Goal: Information Seeking & Learning: Learn about a topic

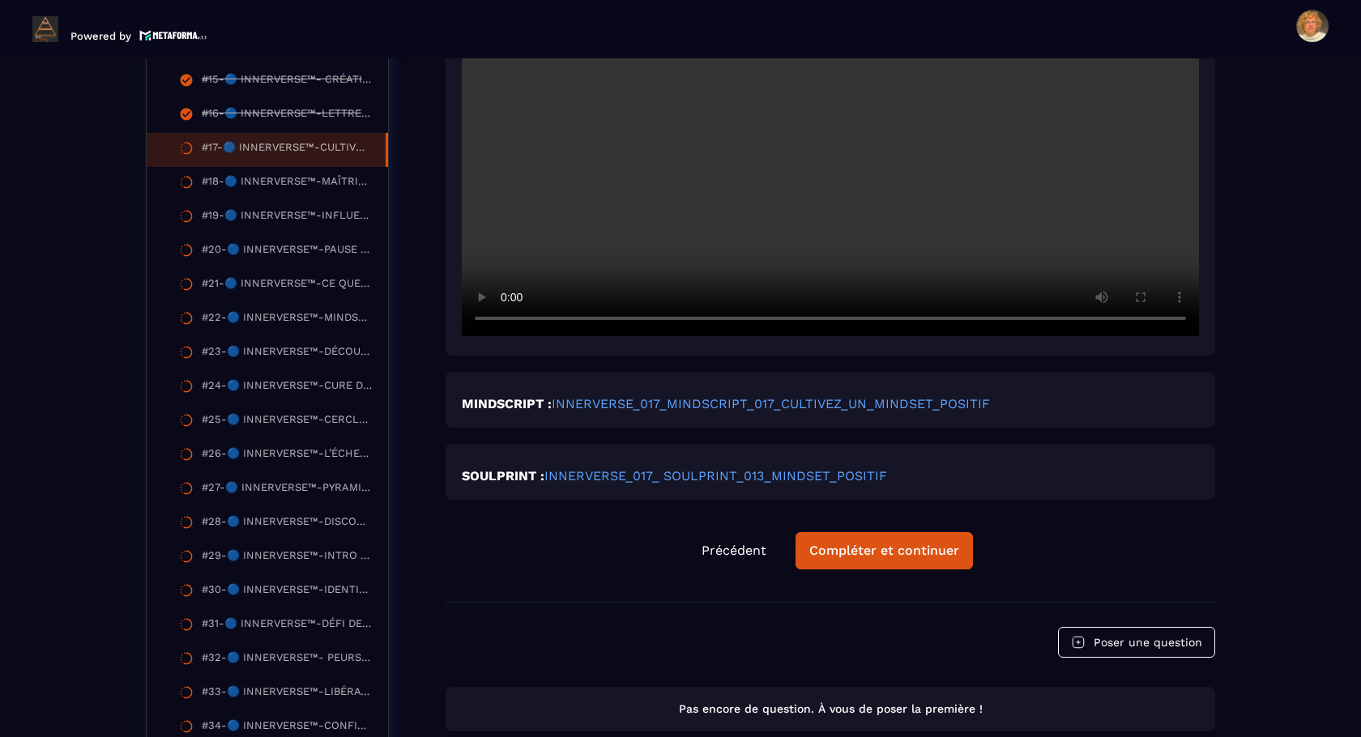
scroll to position [986, 0]
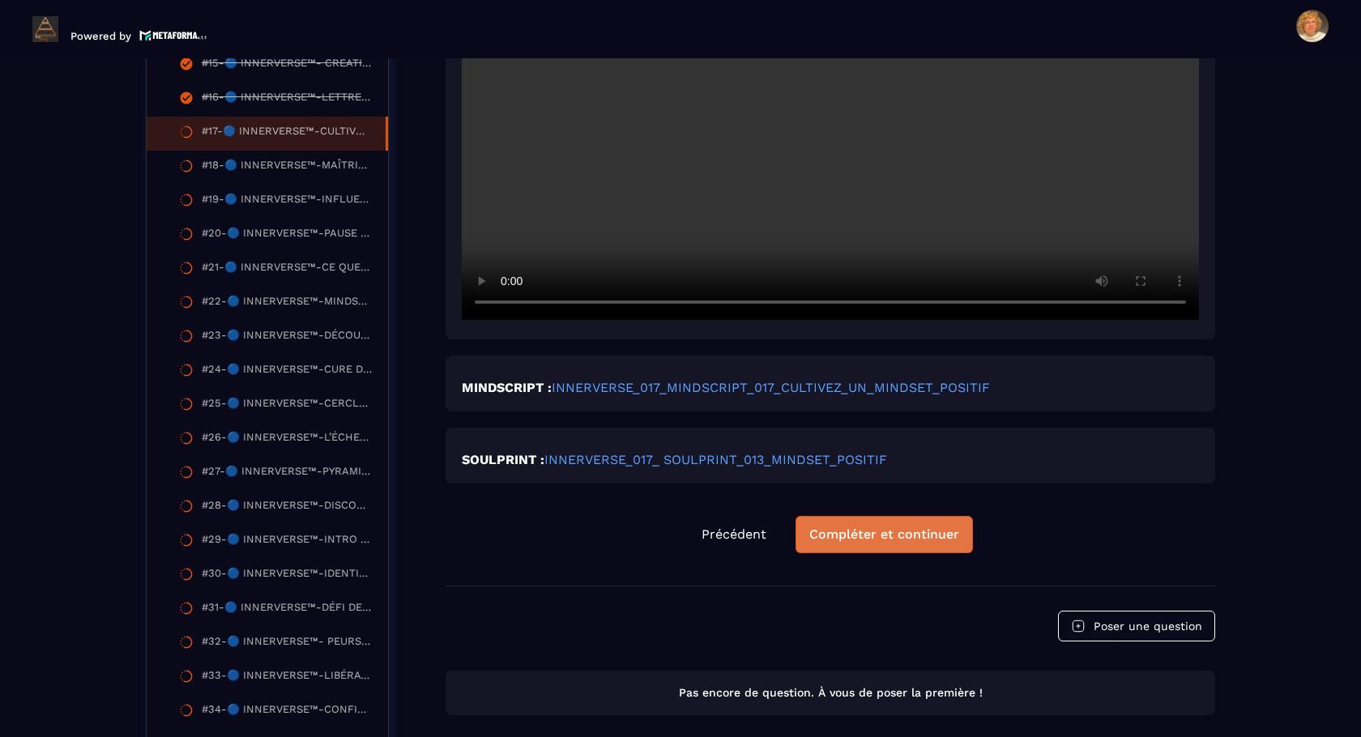
click at [868, 543] on div "Compléter et continuer" at bounding box center [884, 535] width 150 height 16
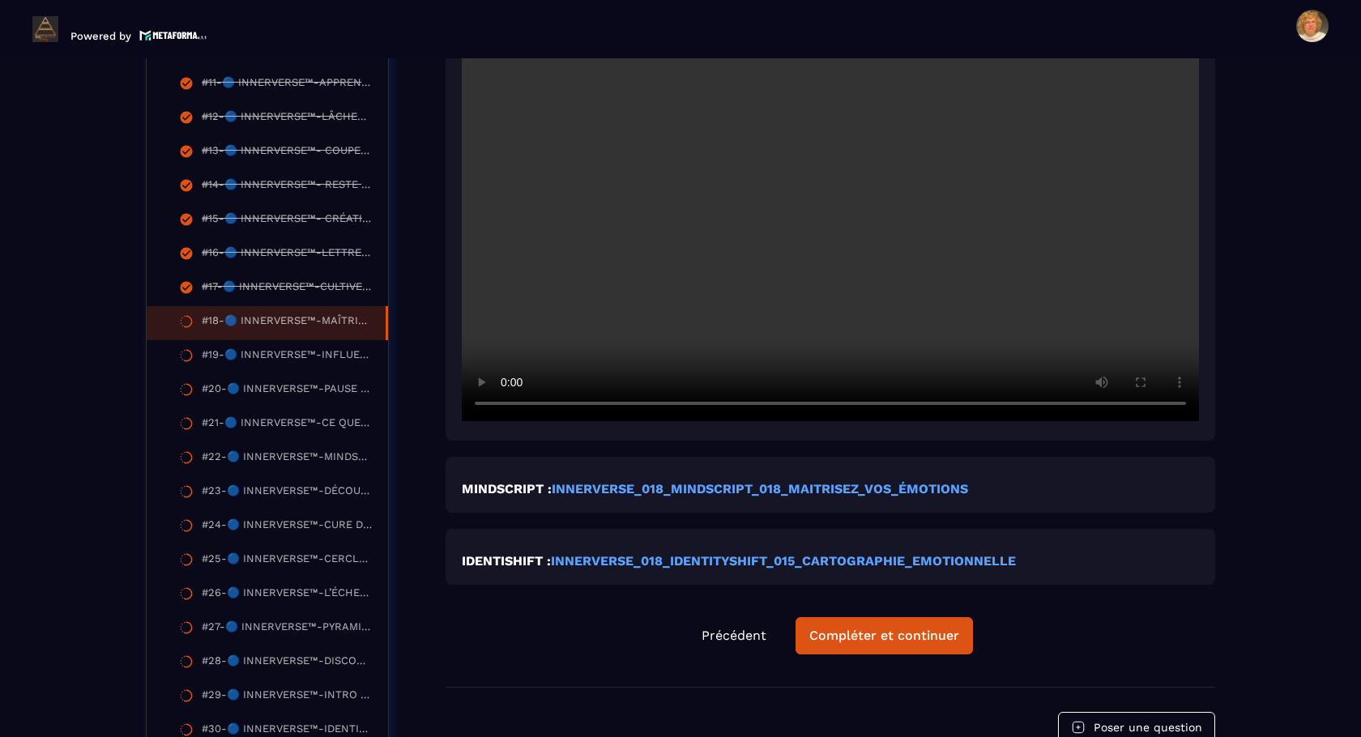
scroll to position [843, 0]
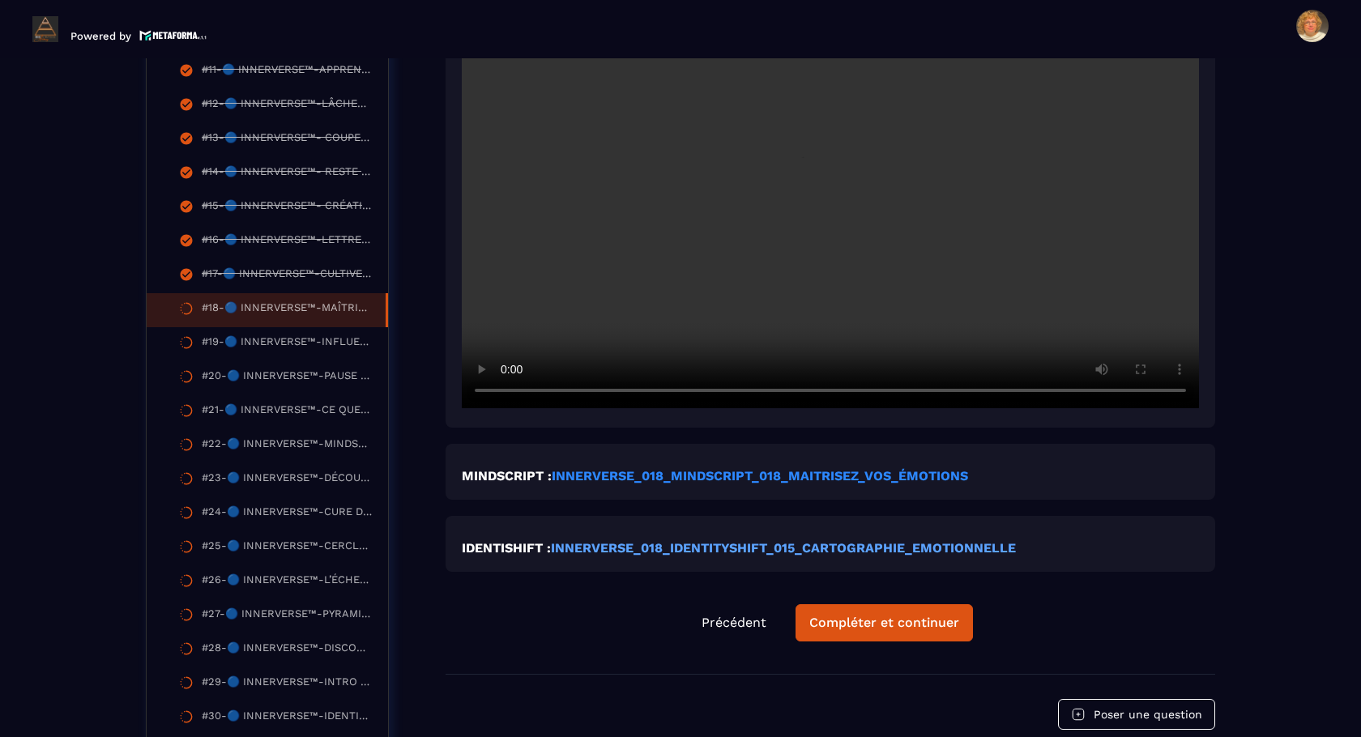
click at [700, 476] on strong "INNERVERSE_018_MINDSCRIPT_018_MAITRISEZ_VOS_ÉMOTIONS" at bounding box center [760, 475] width 416 height 15
click at [632, 549] on strong "INNERVERSE_018_IDENTITYSHIFT_015_CARTOGRAPHIE_EMOTIONNELLE" at bounding box center [783, 547] width 465 height 15
click at [674, 549] on strong "INNERVERSE_018_IDENTITYSHIFT_015_CARTOGRAPHIE_EMOTIONNELLE" at bounding box center [783, 547] width 465 height 15
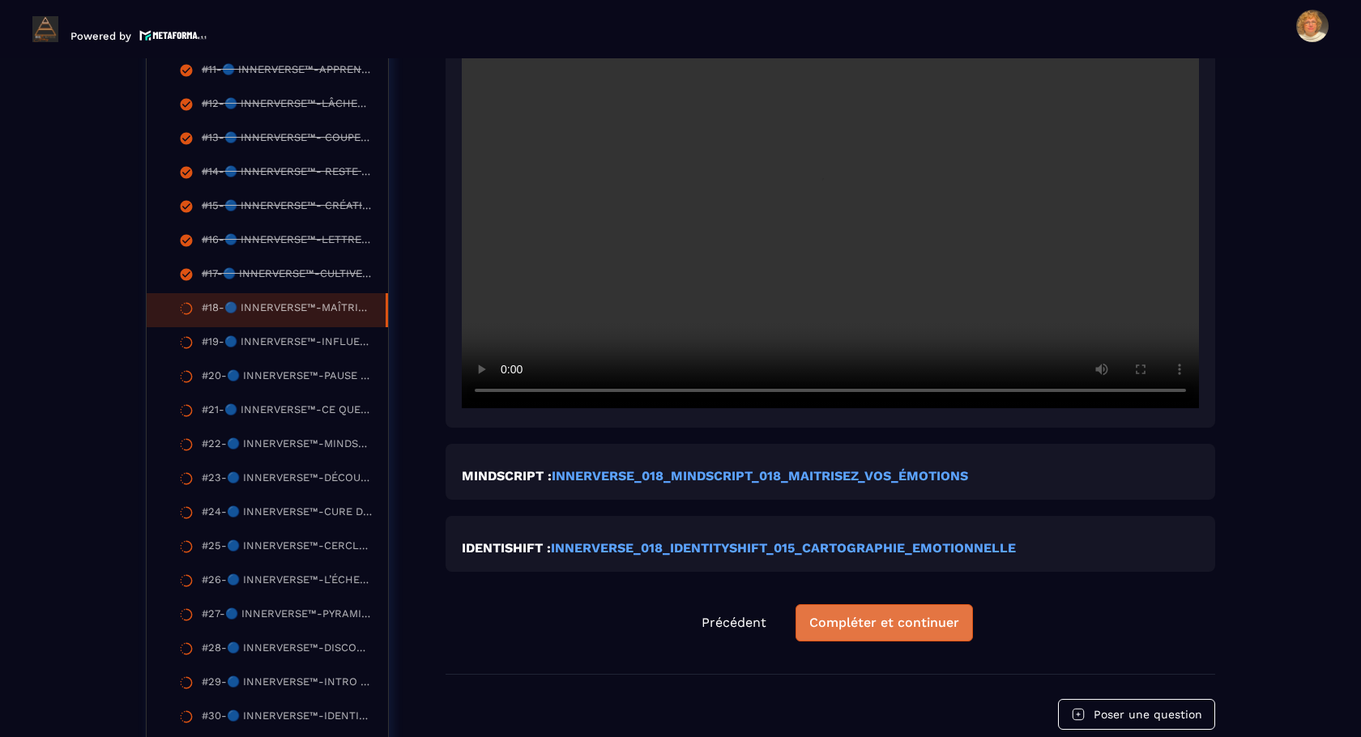
click at [853, 628] on div "Compléter et continuer" at bounding box center [884, 623] width 150 height 16
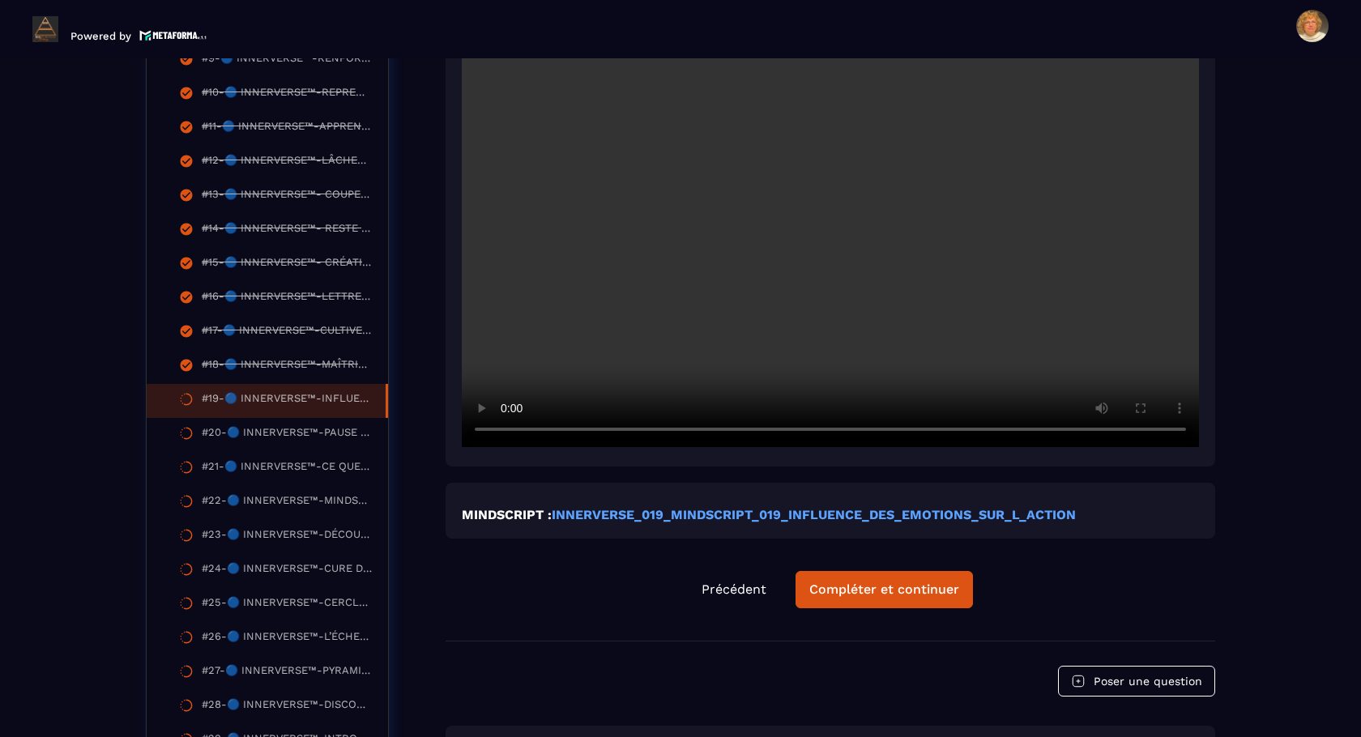
scroll to position [790, 0]
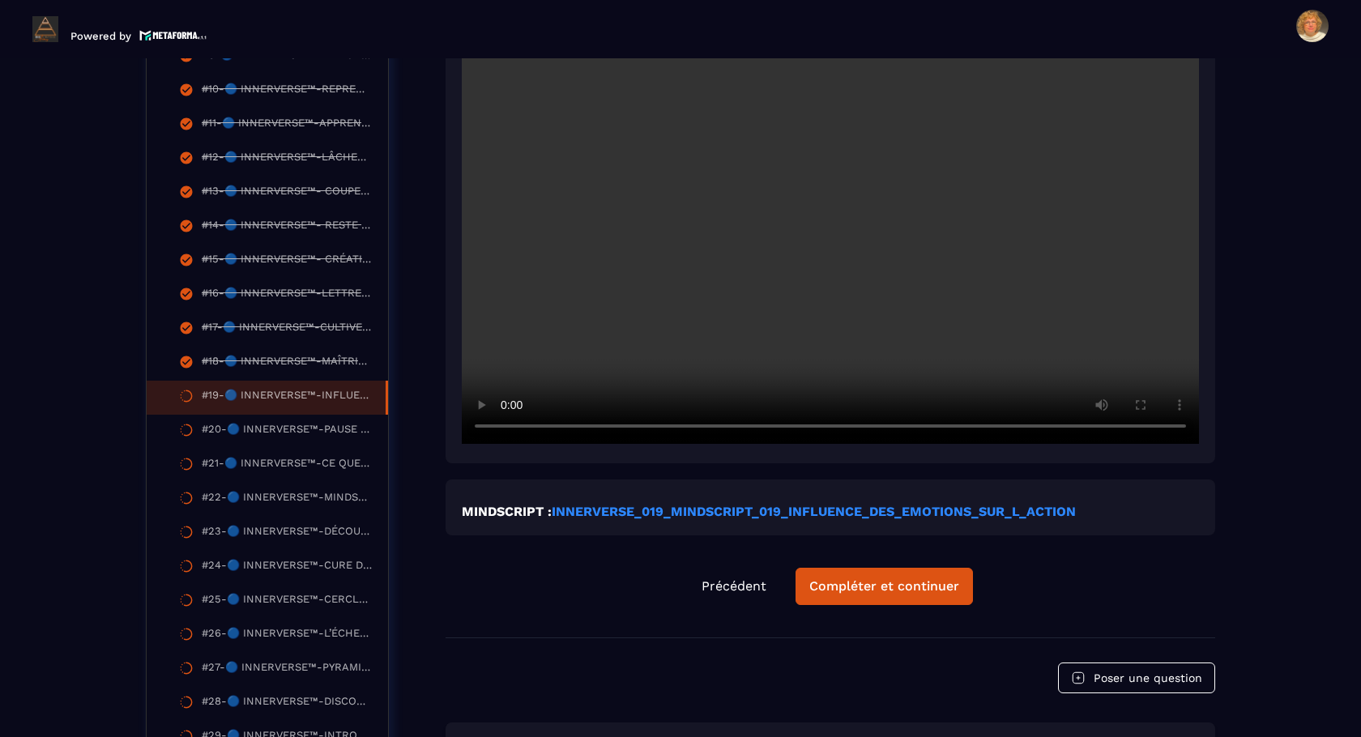
click at [634, 510] on strong "INNERVERSE_019_MINDSCRIPT_019_INFLUENCE_DES_EMOTIONS_SUR_L_ACTION" at bounding box center [814, 511] width 524 height 15
click at [860, 581] on div "Compléter et continuer" at bounding box center [884, 586] width 150 height 16
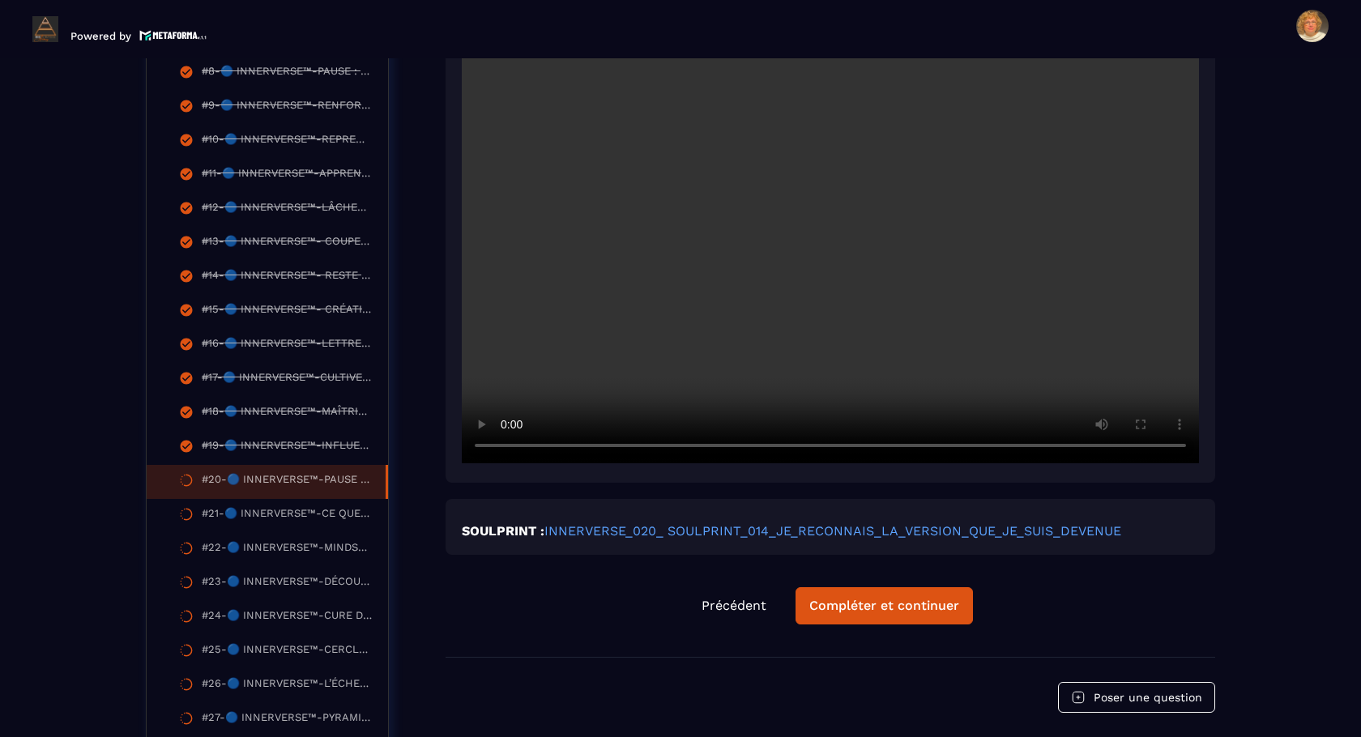
scroll to position [747, 0]
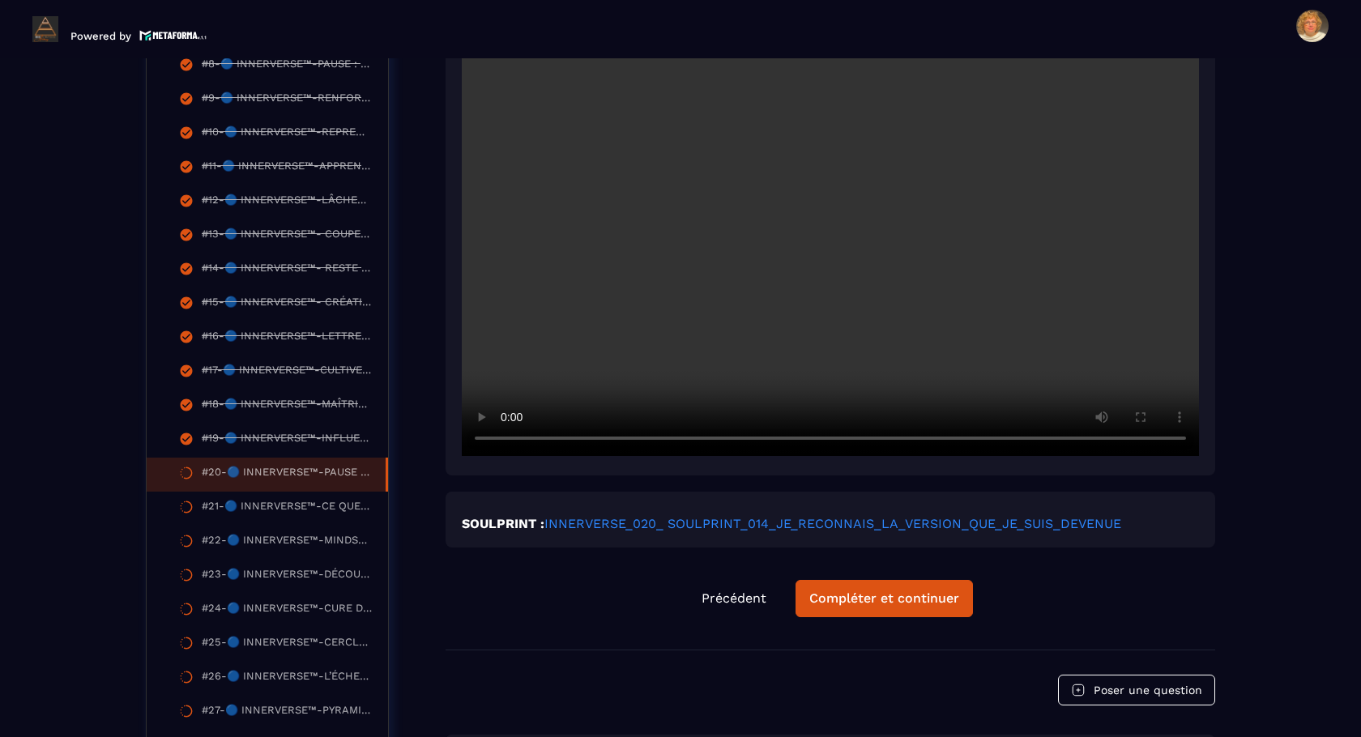
click at [791, 524] on link "INNERVERSE_020_ SOULPRINT_014_JE_RECONNAIS_LA_VERSION_QUE_JE_SUIS_DEVENUE" at bounding box center [832, 523] width 577 height 15
click at [886, 599] on div "Compléter et continuer" at bounding box center [884, 599] width 150 height 16
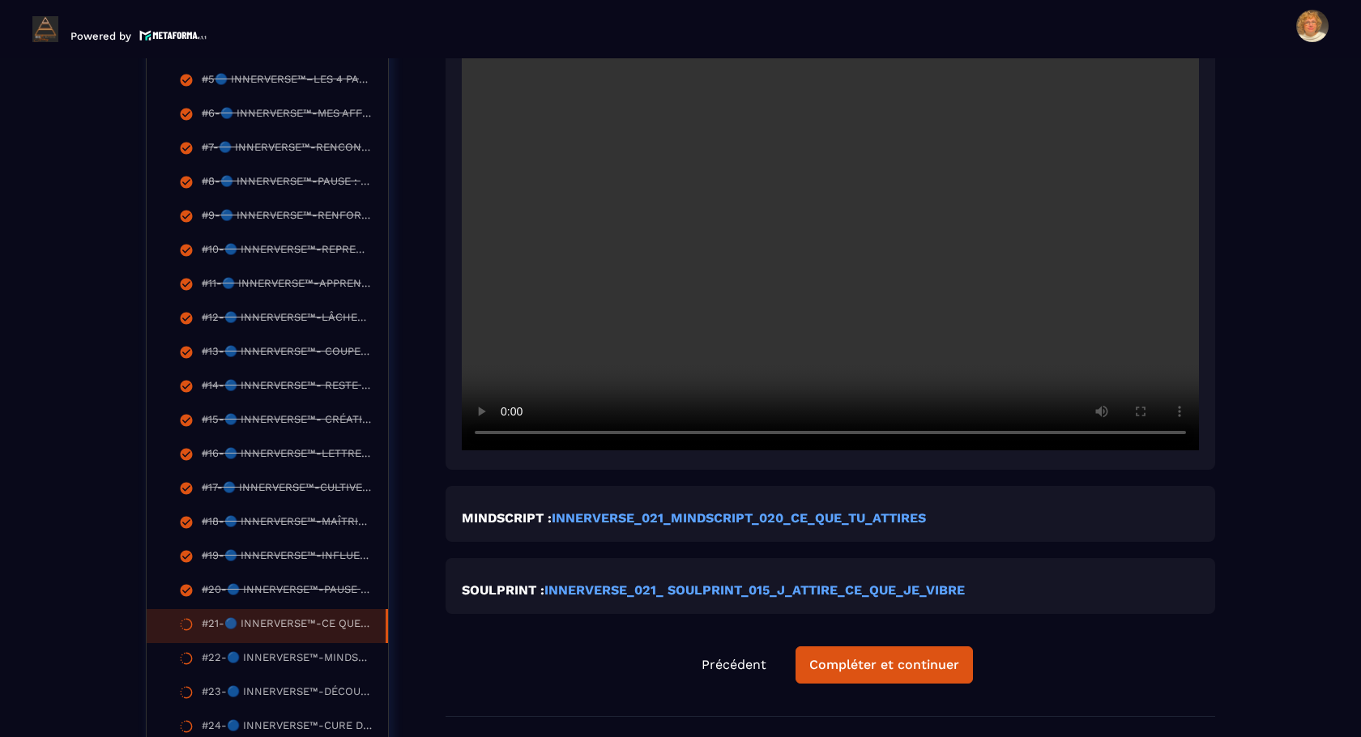
scroll to position [632, 0]
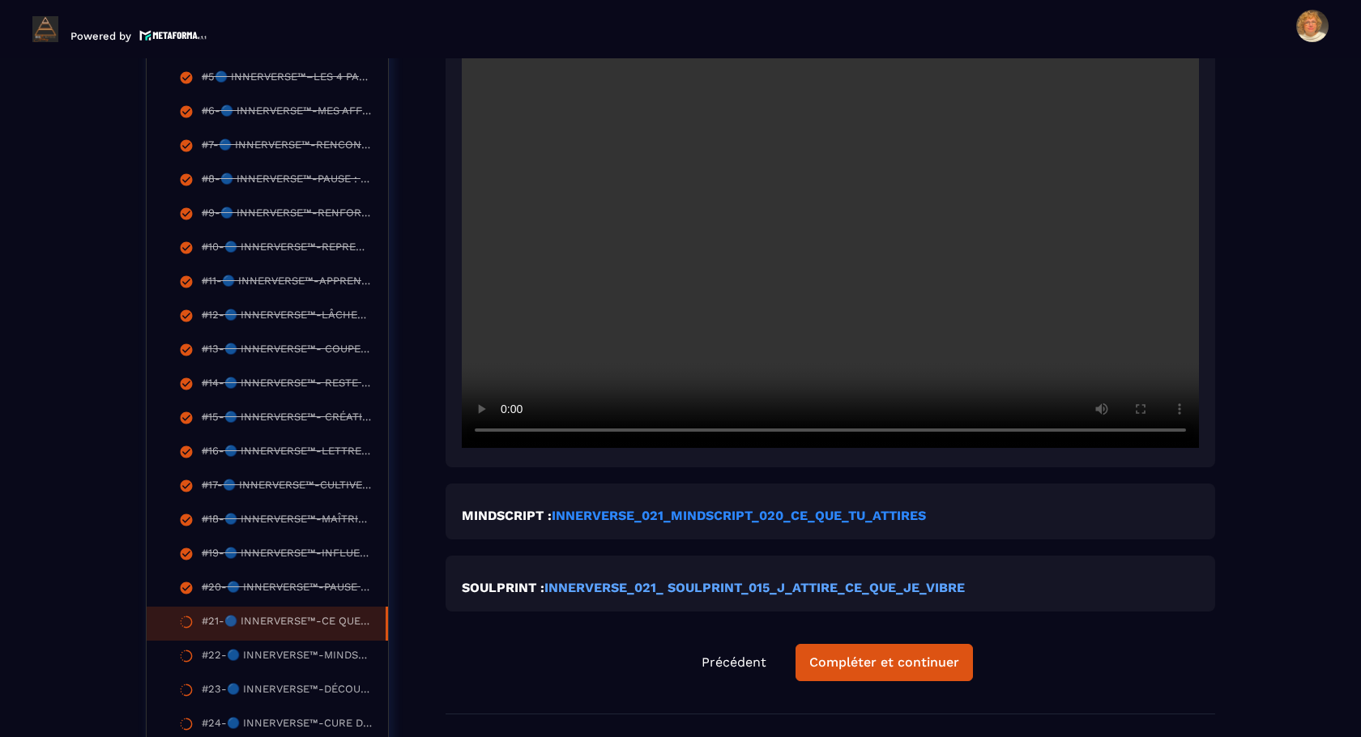
click at [685, 518] on strong "INNERVERSE_021_MINDSCRIPT_020_CE_QUE_TU_ATTIRES" at bounding box center [739, 515] width 374 height 15
click at [647, 523] on strong "INNERVERSE_021_MINDSCRIPT_020_CE_QUE_TU_ATTIRES" at bounding box center [739, 515] width 374 height 15
click at [734, 592] on strong "INNERVERSE_021_ SOULPRINT_015_J_ATTIRE_CE_QUE_JE_VIBRE" at bounding box center [754, 587] width 420 height 15
click at [860, 664] on div "Compléter et continuer" at bounding box center [884, 663] width 150 height 16
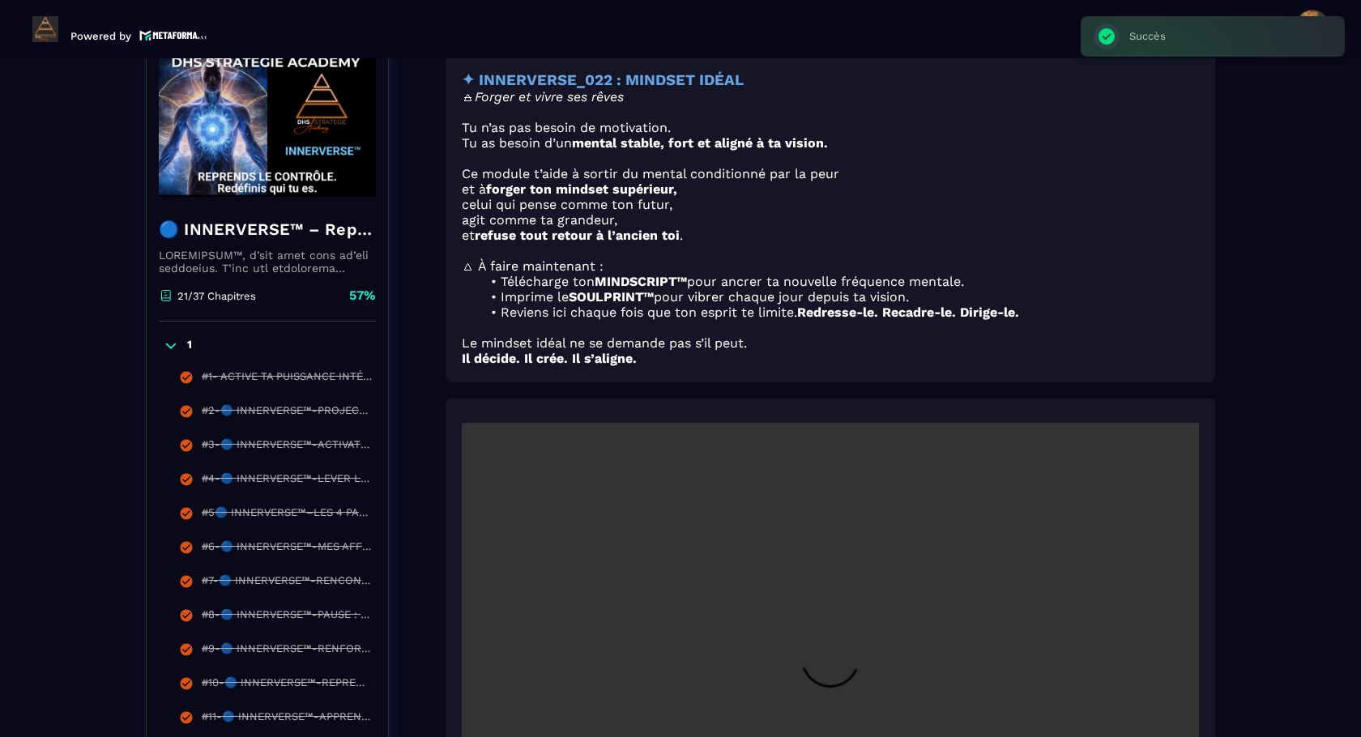
scroll to position [169, 0]
